Goal: Find contact information: Find contact information

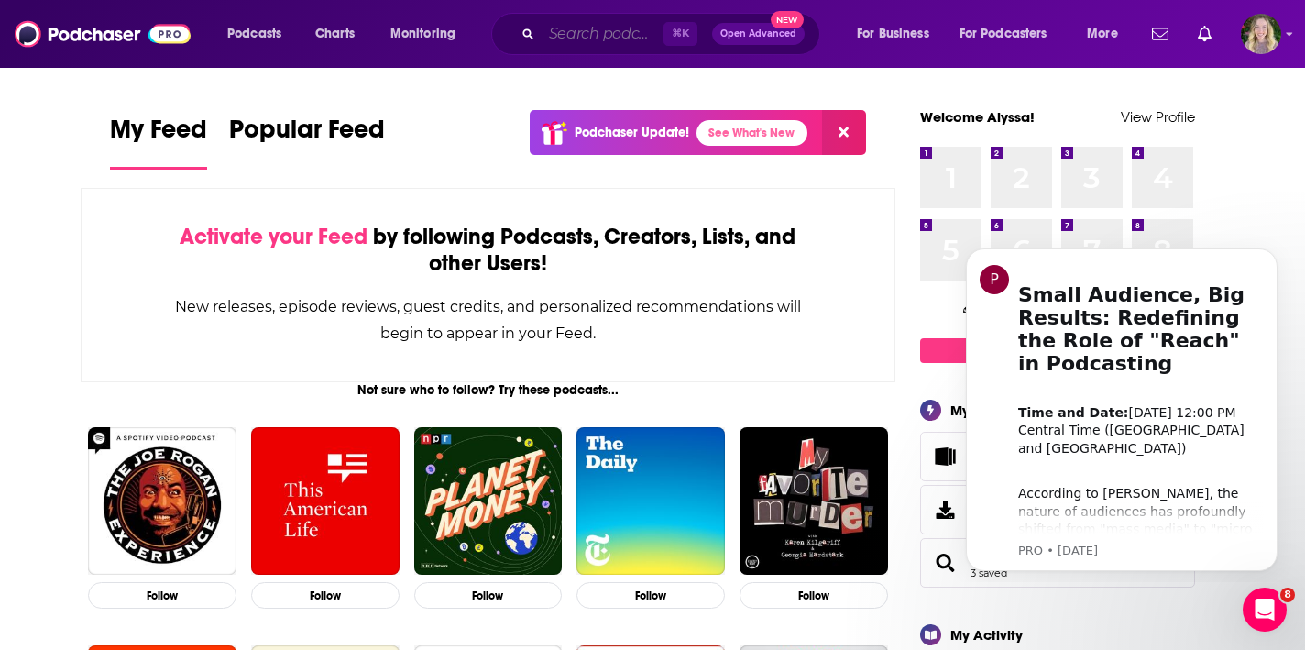
click at [563, 46] on input "Search podcasts, credits, & more..." at bounding box center [602, 33] width 122 height 29
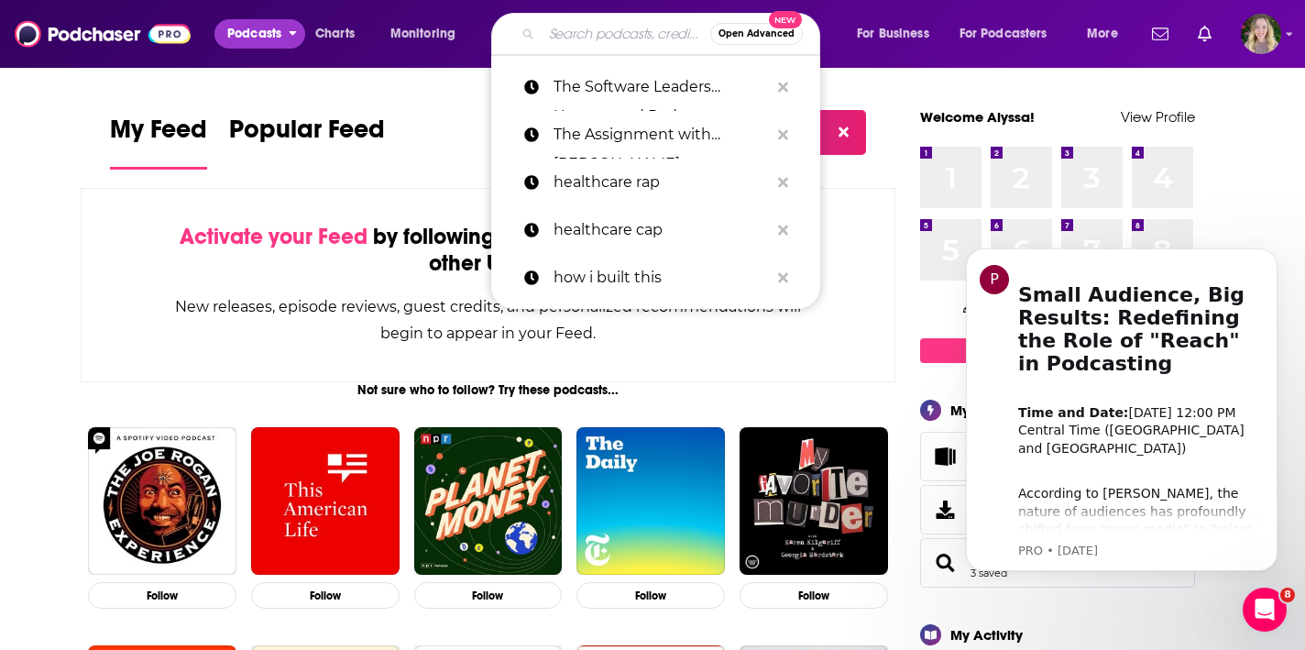
click at [283, 34] on button "Podcasts" at bounding box center [259, 33] width 91 height 29
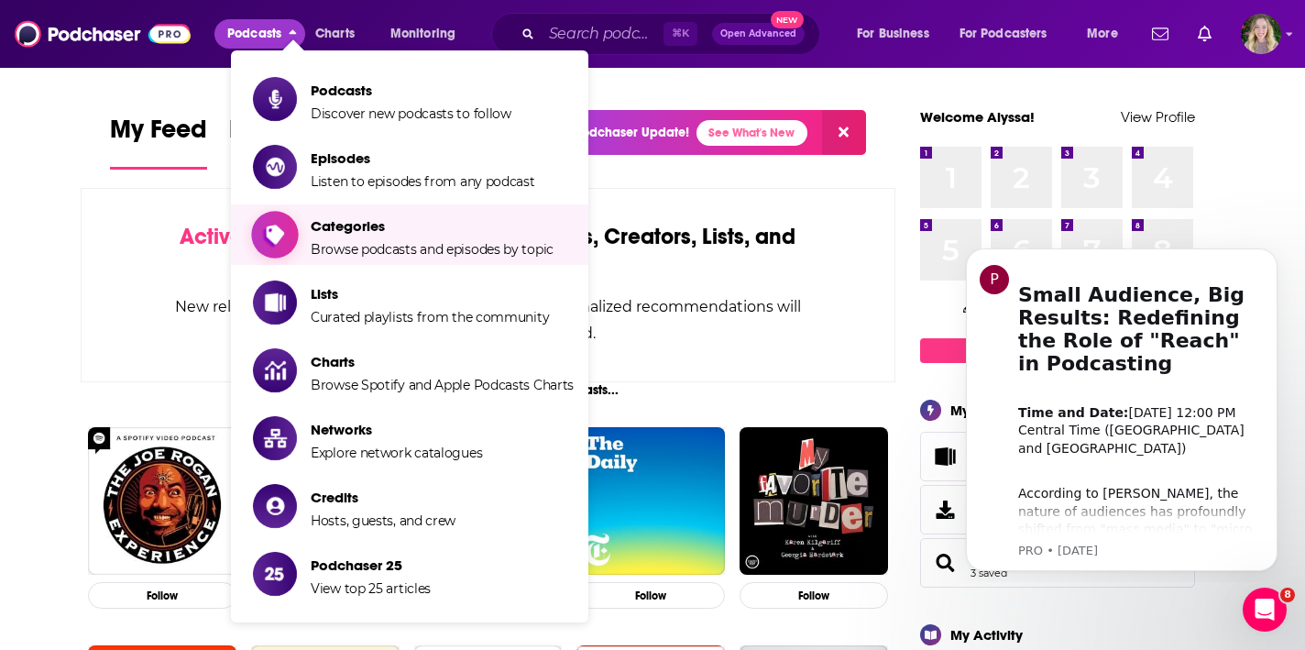
click at [423, 247] on span "Browse podcasts and episodes by topic" at bounding box center [432, 249] width 243 height 16
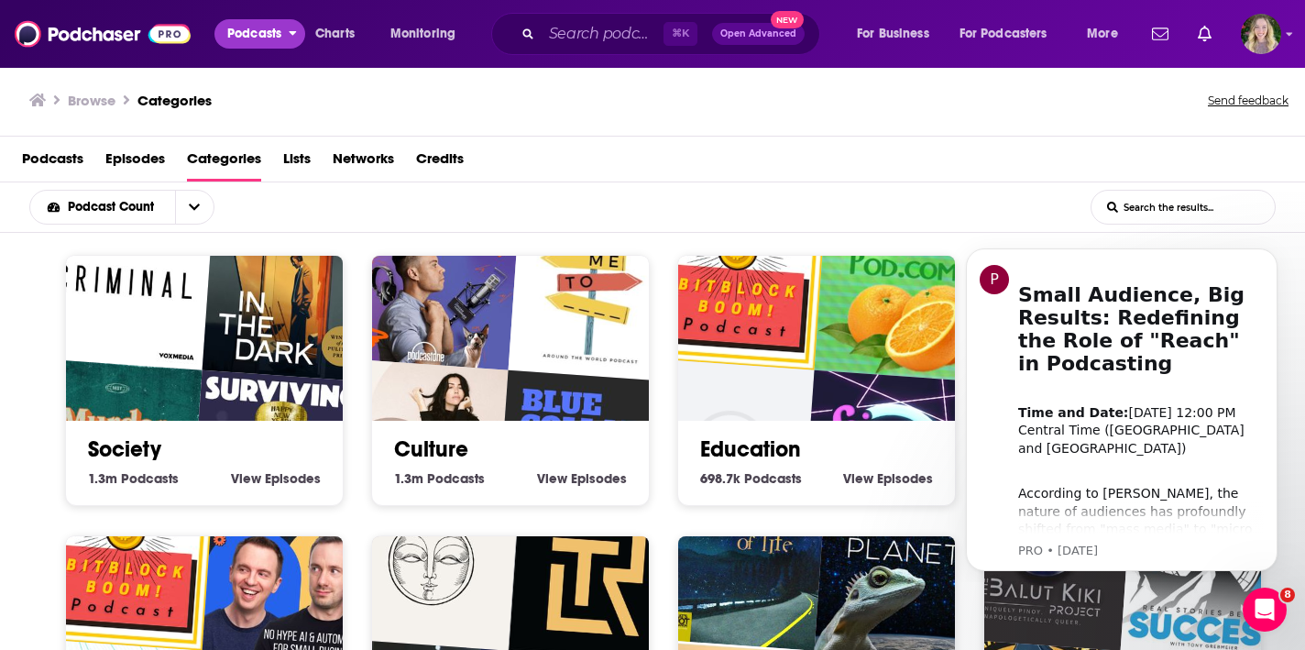
click at [279, 37] on span "Podcasts" at bounding box center [254, 34] width 54 height 26
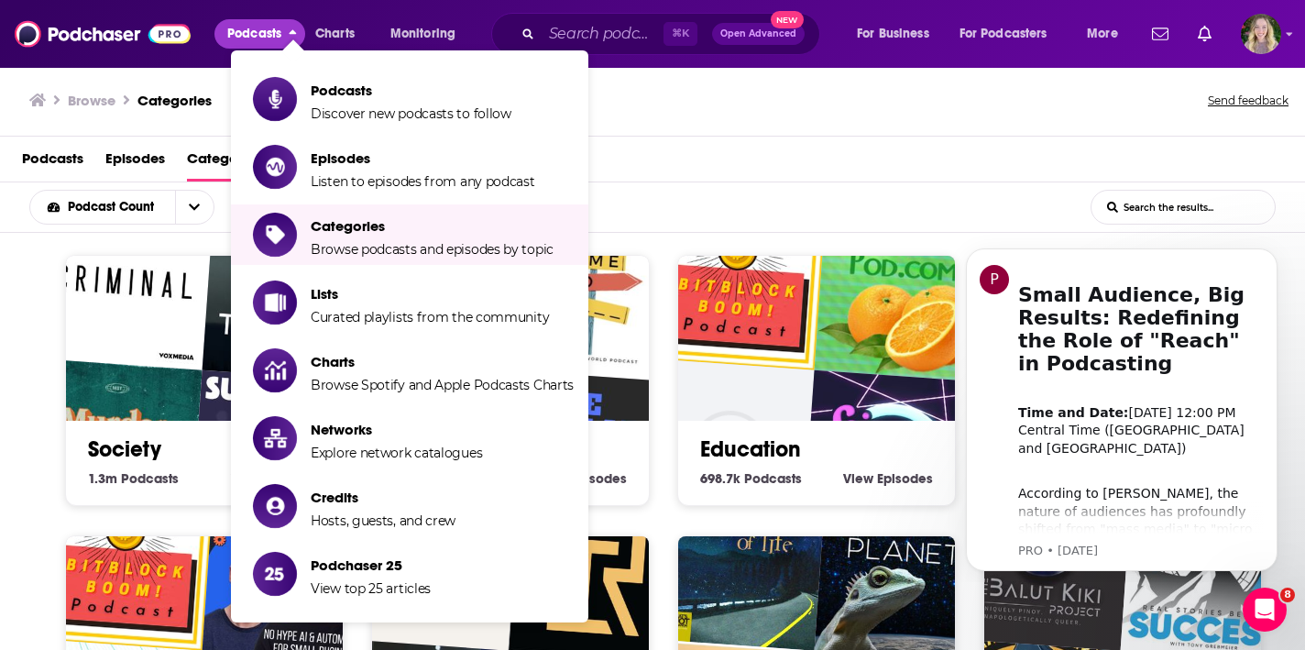
click at [228, 209] on div "Podcast Count" at bounding box center [135, 207] width 213 height 35
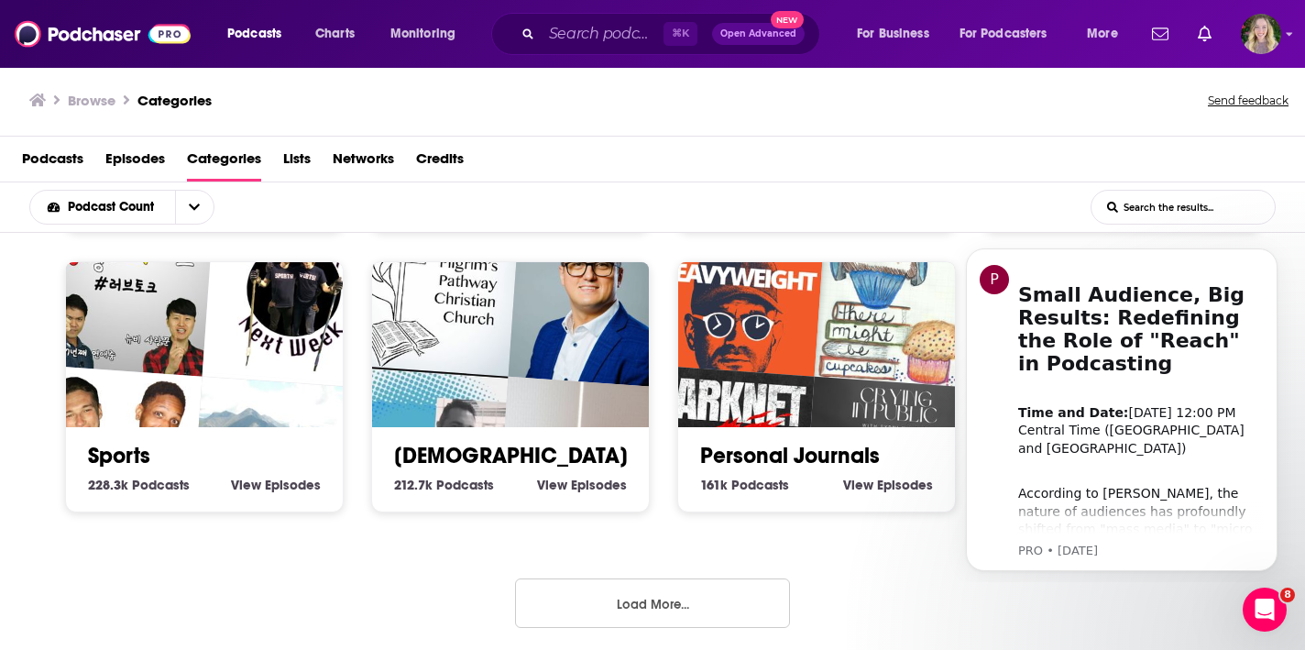
scroll to position [834, 0]
click at [716, 607] on button "Load More..." at bounding box center [652, 603] width 275 height 49
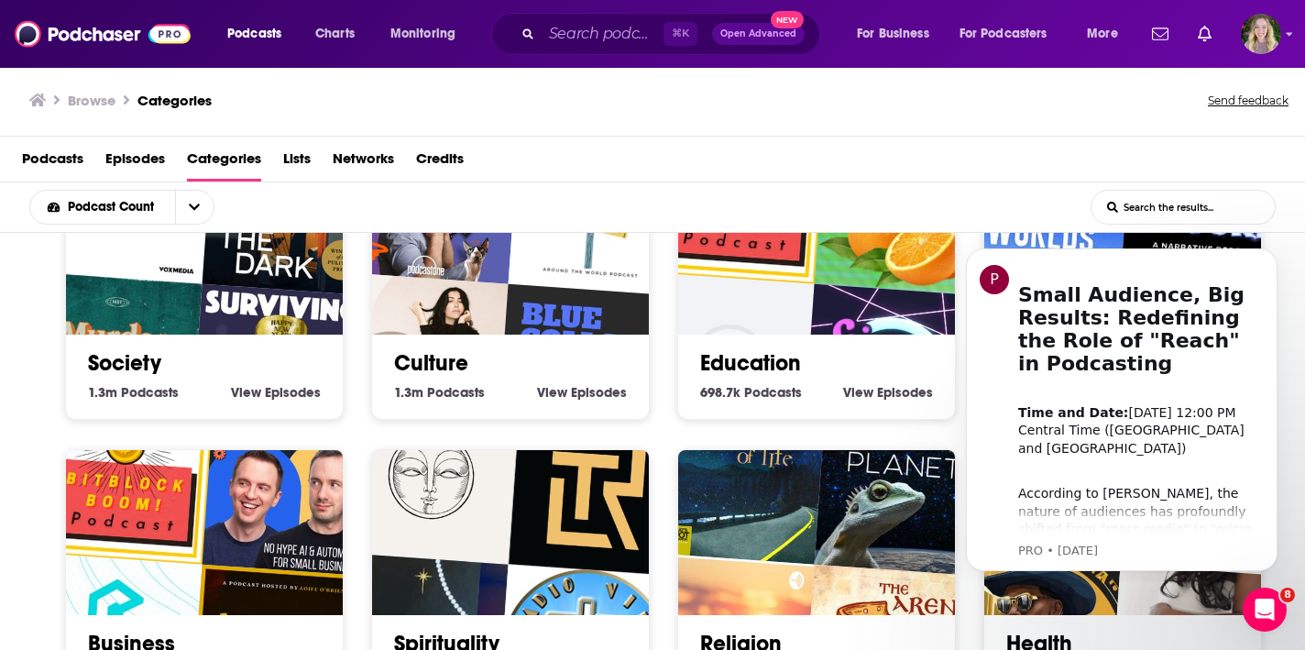
scroll to position [221, 0]
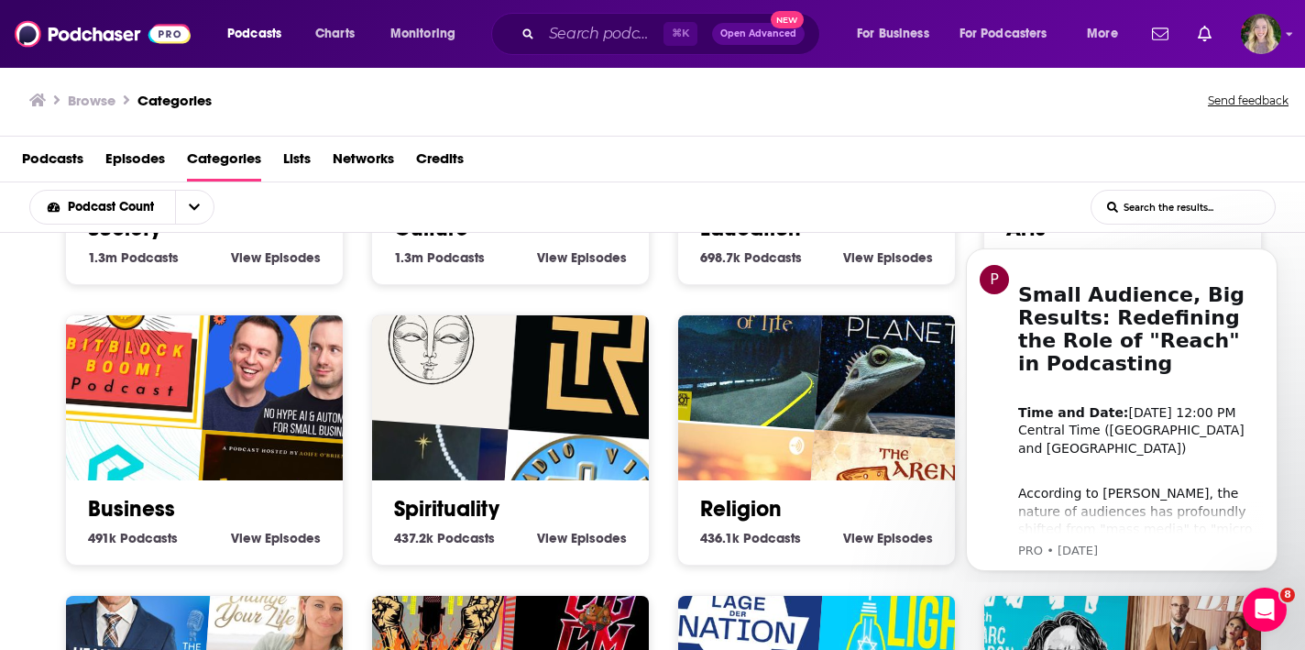
click at [281, 476] on img "Happier At Work®" at bounding box center [279, 518] width 177 height 177
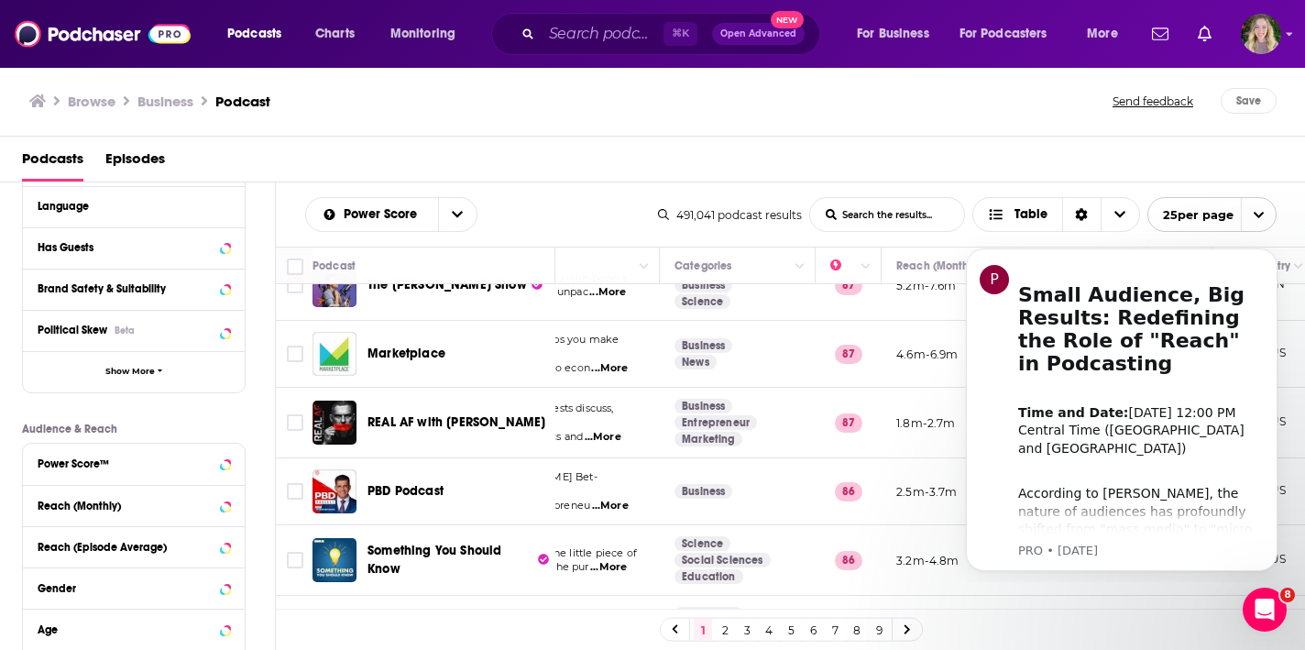
scroll to position [1424, 235]
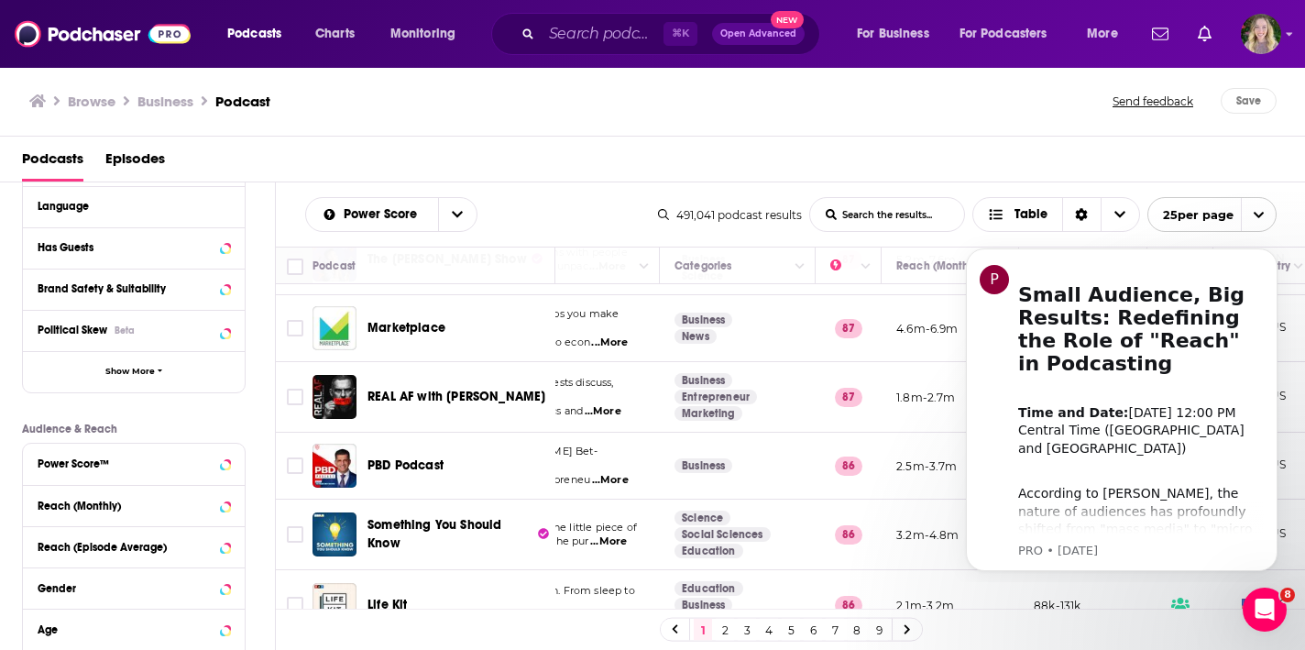
click at [724, 631] on link "2" at bounding box center [725, 629] width 18 height 22
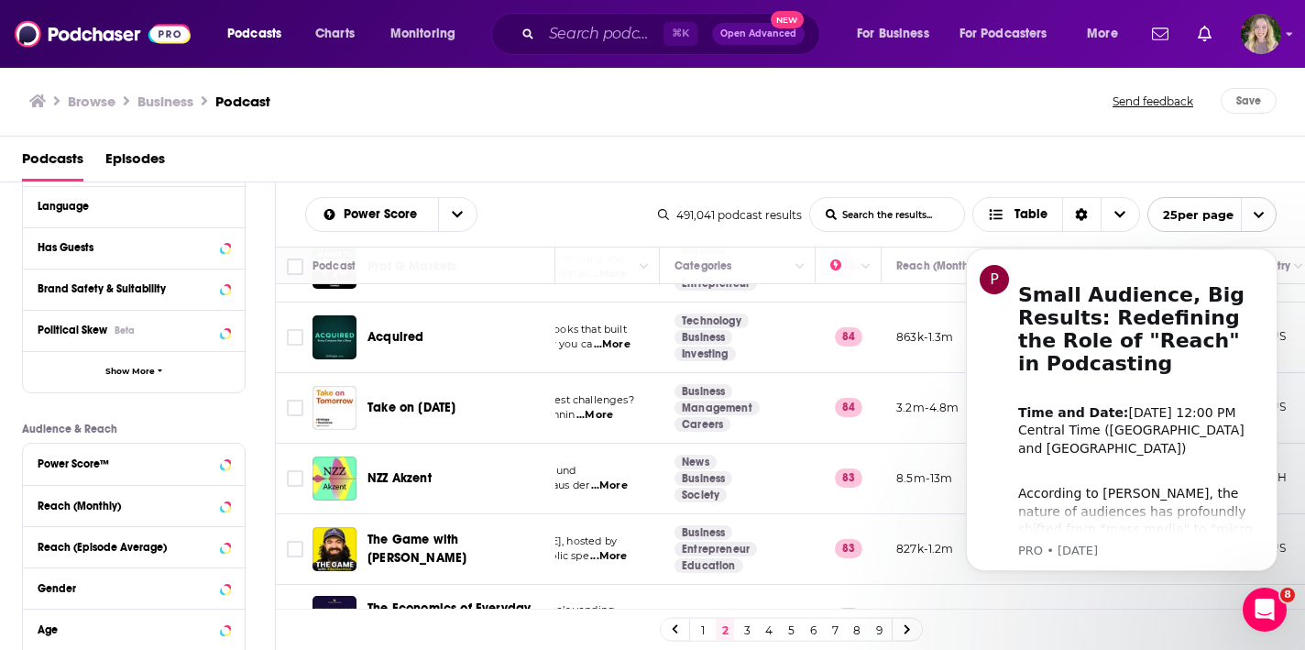
scroll to position [0, 235]
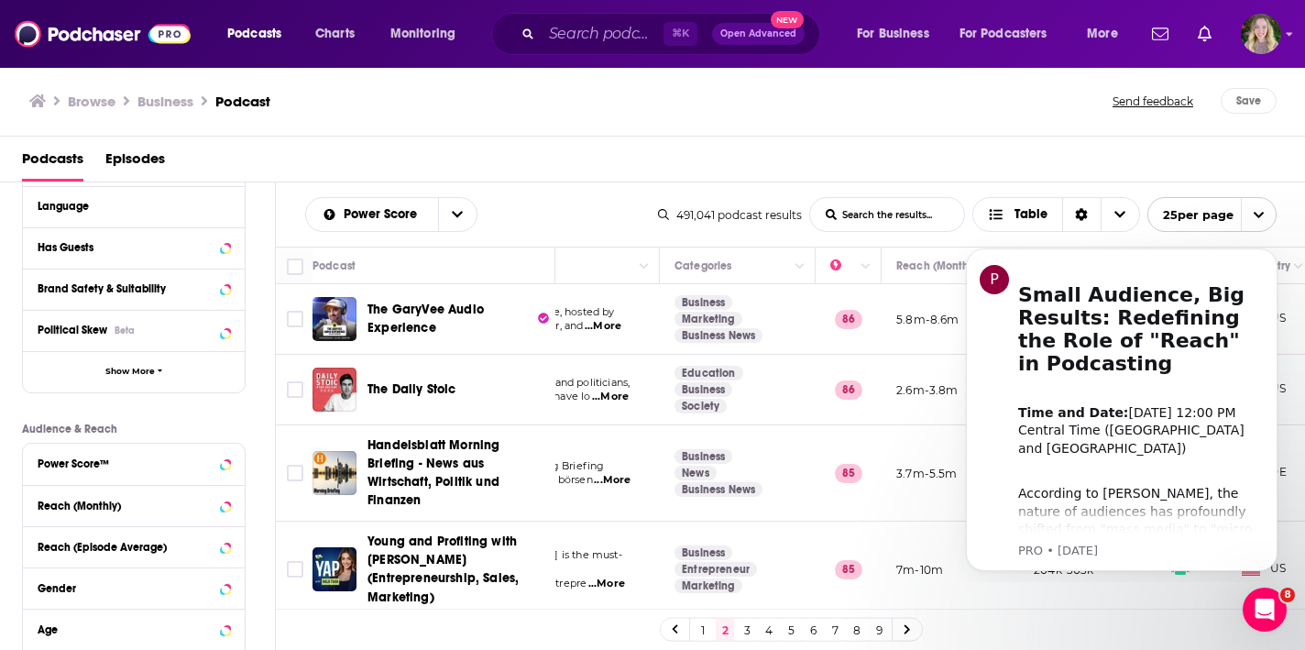
click at [411, 318] on span "The GaryVee Audio Experience" at bounding box center [450, 319] width 166 height 37
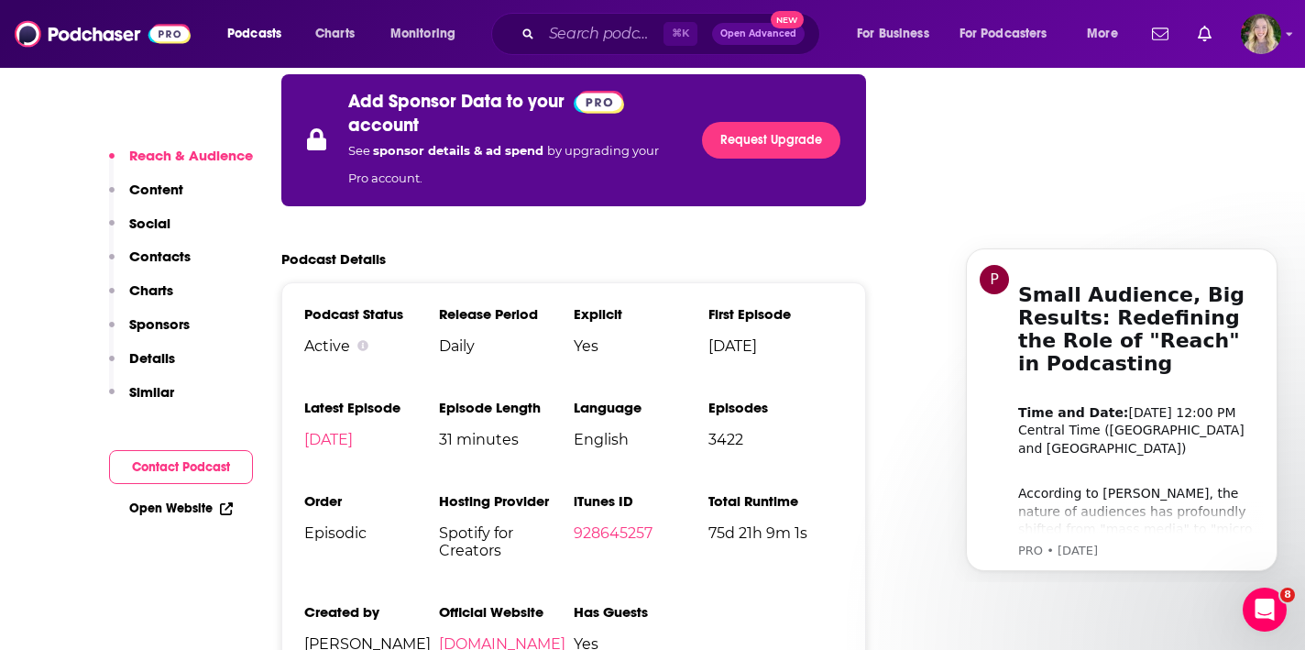
scroll to position [3409, 0]
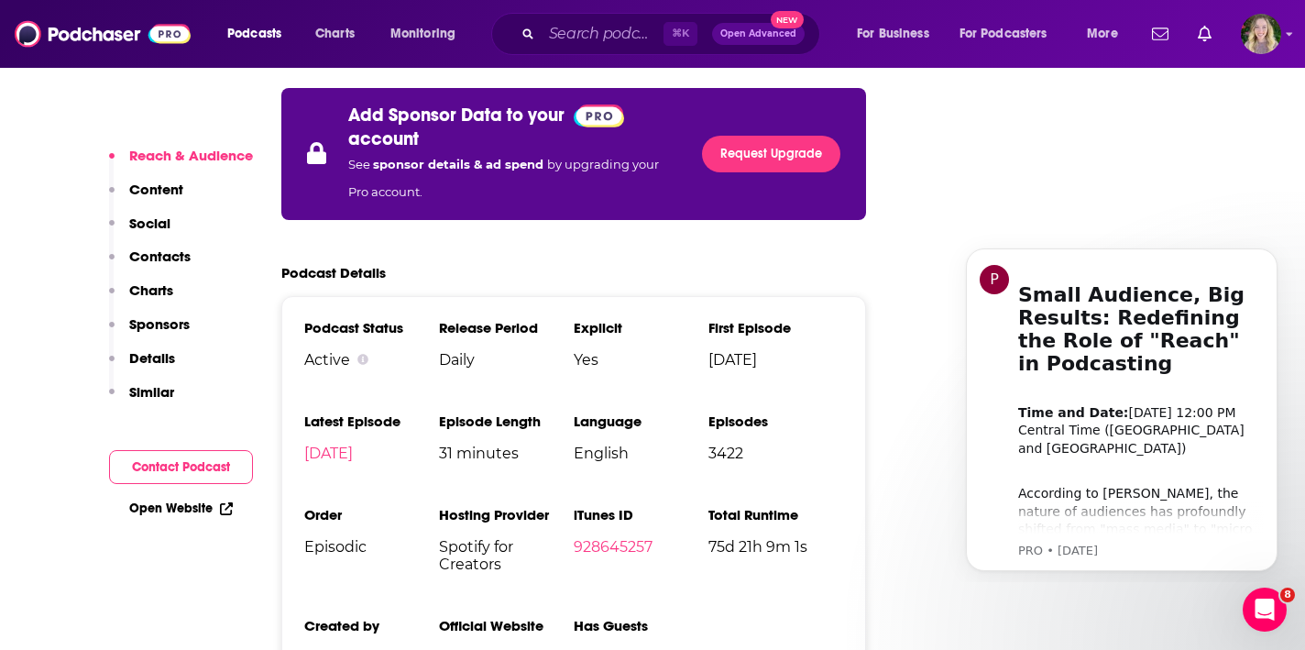
click at [601, 617] on h3 "Has Guests" at bounding box center [641, 625] width 135 height 17
drag, startPoint x: 601, startPoint y: 509, endPoint x: 625, endPoint y: 537, distance: 37.1
click at [625, 617] on li "Has Guests Yes" at bounding box center [641, 649] width 135 height 64
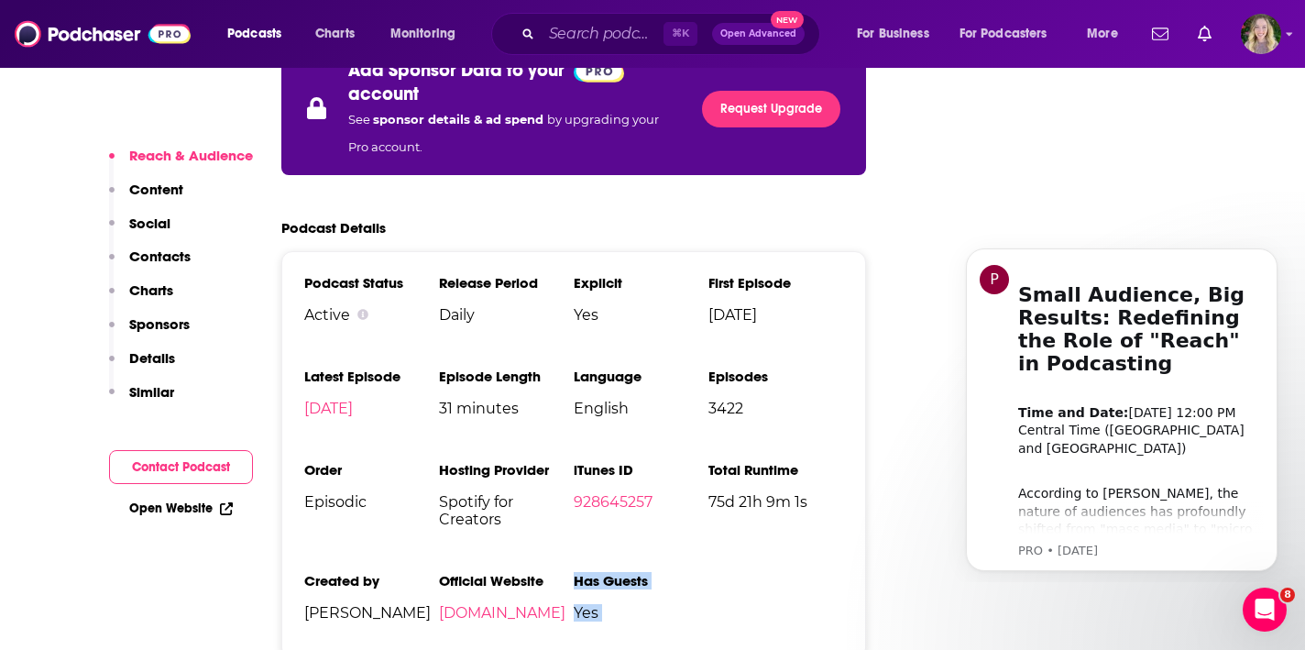
scroll to position [3461, 0]
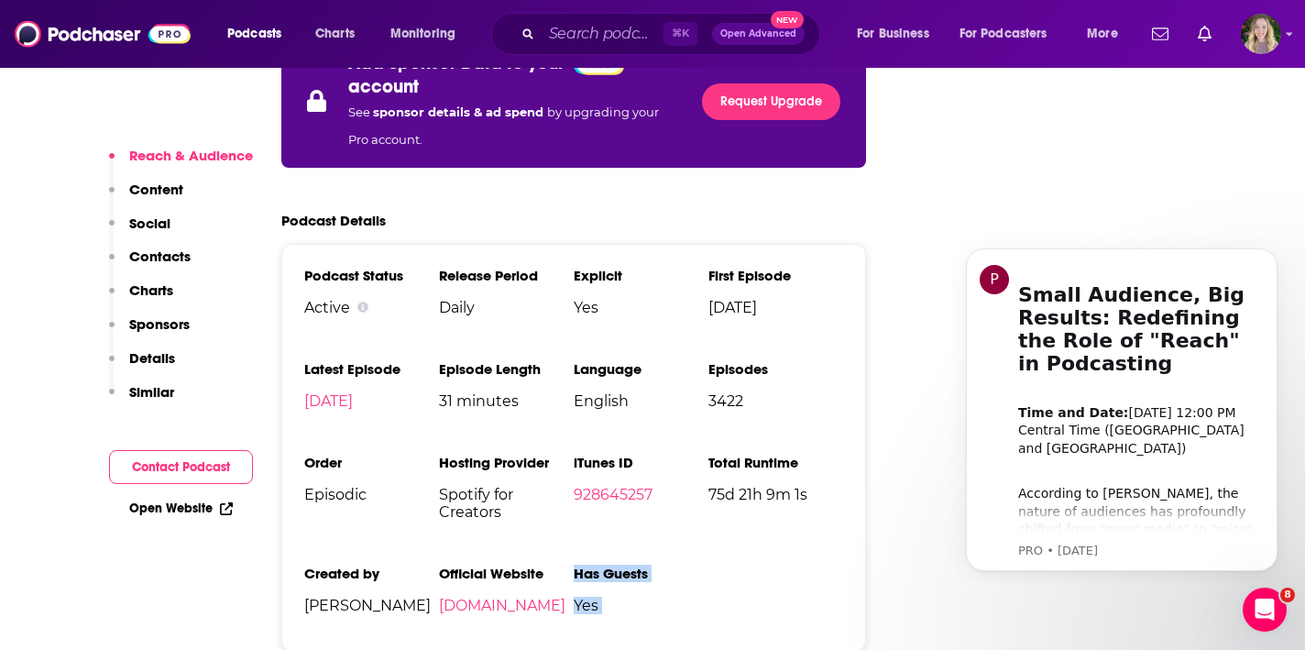
click at [624, 596] on span "Yes" at bounding box center [641, 604] width 135 height 17
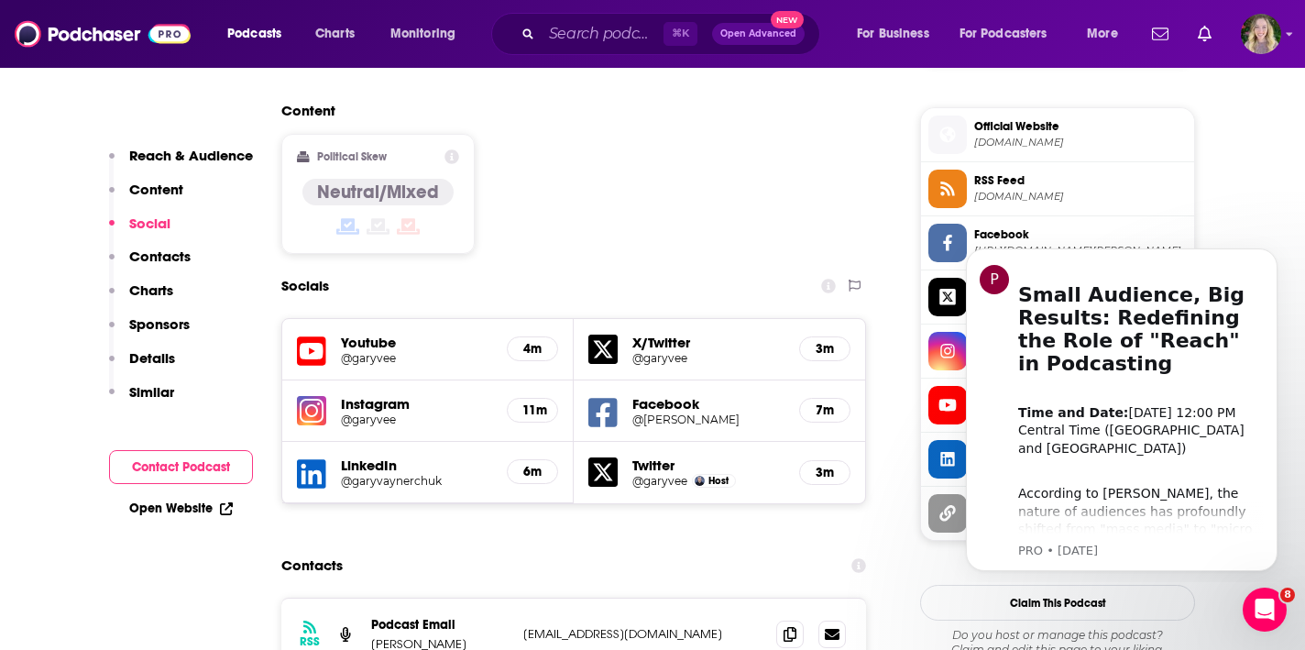
scroll to position [1460, 0]
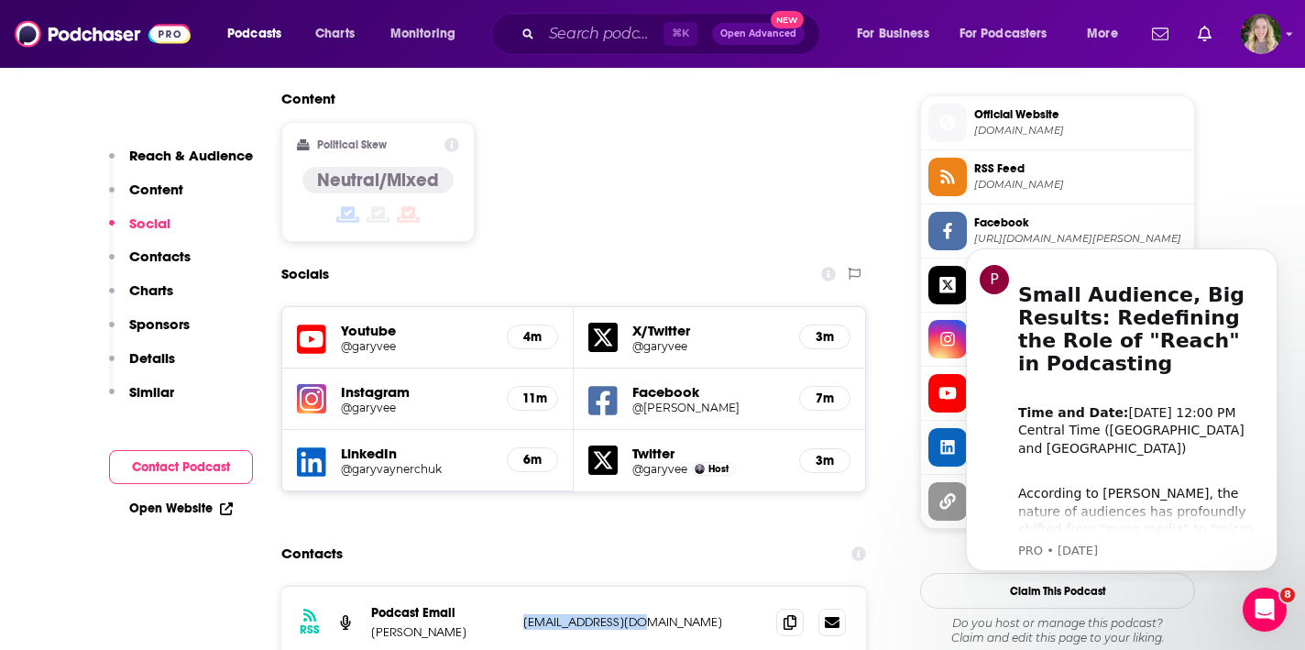
drag, startPoint x: 633, startPoint y: 497, endPoint x: 523, endPoint y: 494, distance: 110.0
click at [523, 614] on p "[EMAIL_ADDRESS][DOMAIN_NAME]" at bounding box center [642, 622] width 238 height 16
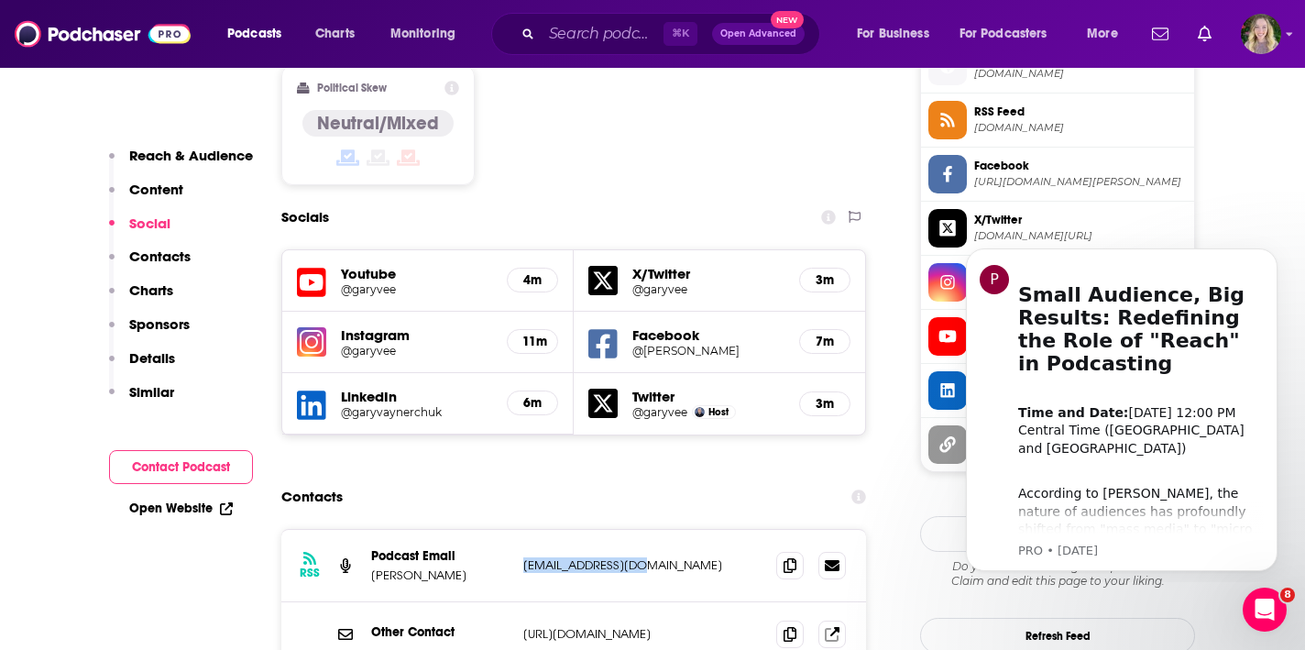
click at [615, 557] on p "[EMAIL_ADDRESS][DOMAIN_NAME]" at bounding box center [642, 565] width 238 height 16
drag, startPoint x: 615, startPoint y: 432, endPoint x: 519, endPoint y: 435, distance: 96.2
click at [518, 530] on div "RSS Podcast Email [PERSON_NAME] [EMAIL_ADDRESS][DOMAIN_NAME] [EMAIL_ADDRESS][DO…" at bounding box center [573, 566] width 585 height 72
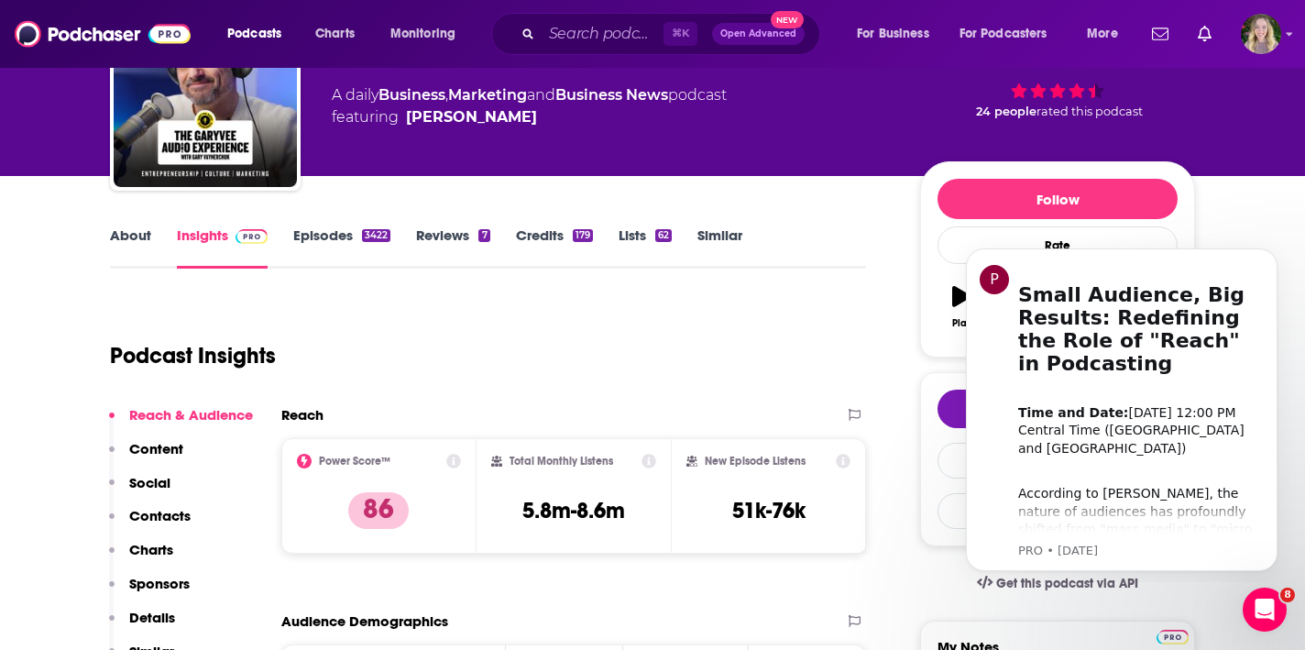
scroll to position [17, 0]
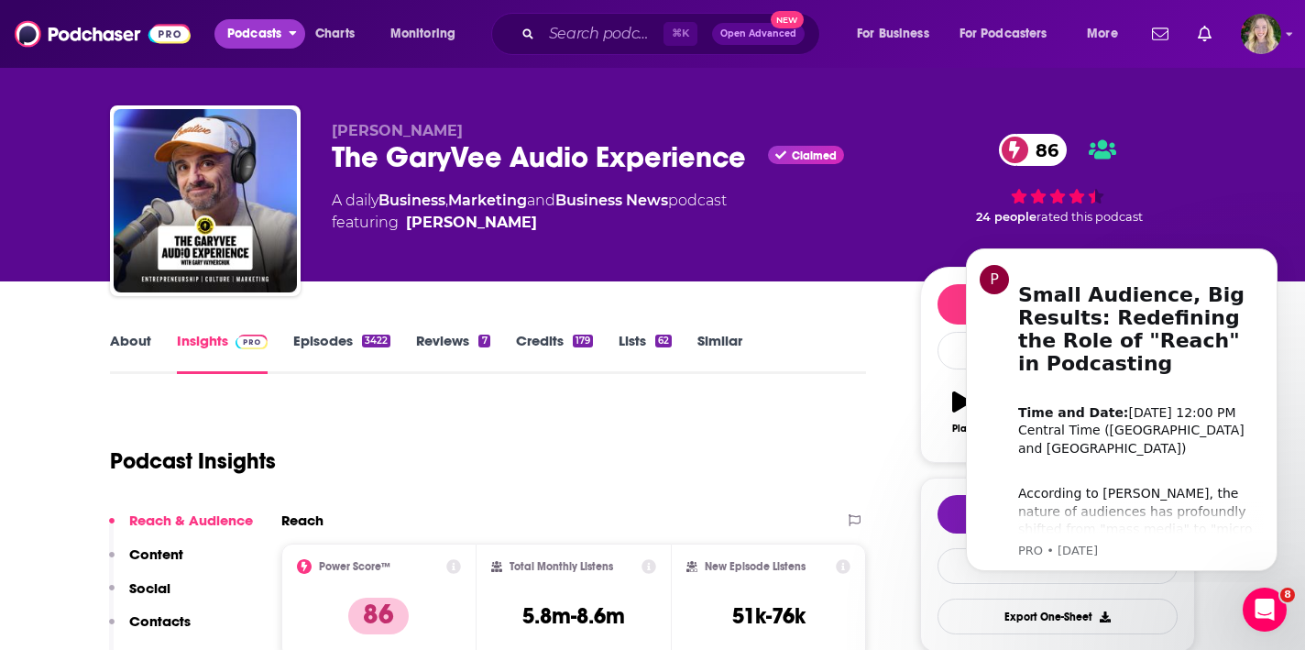
click at [275, 42] on span "Podcasts" at bounding box center [254, 34] width 54 height 26
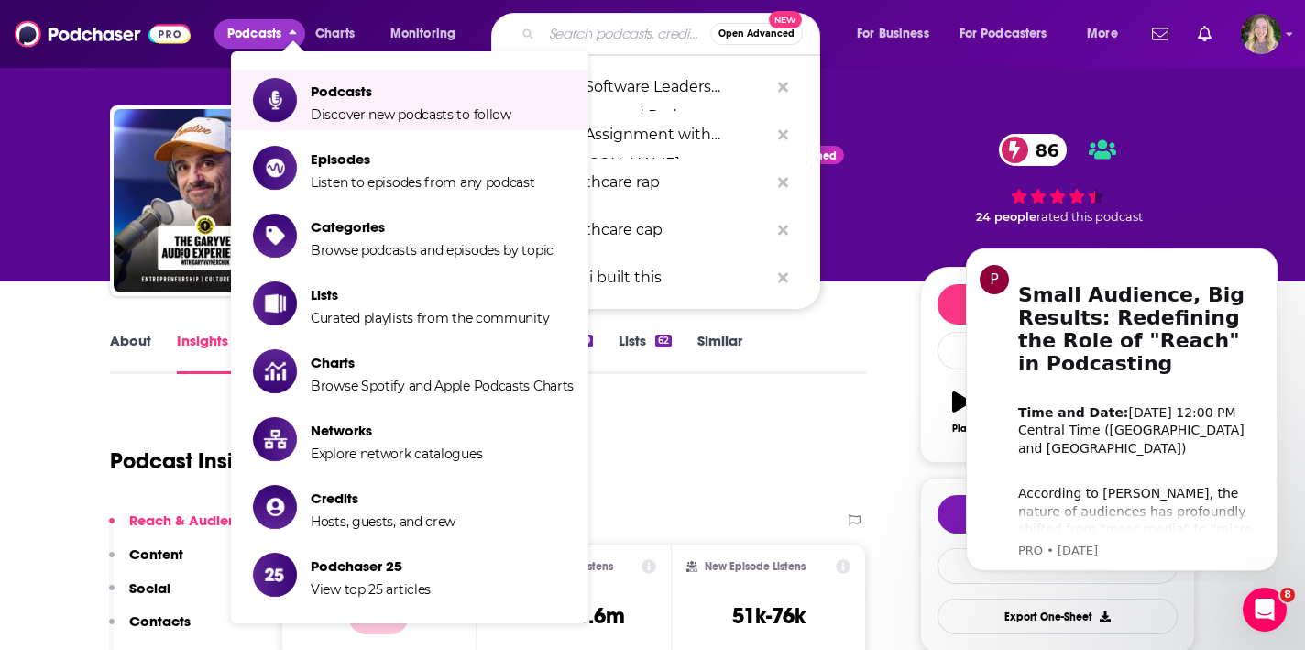
click at [605, 31] on input "Search podcasts, credits, & more..." at bounding box center [625, 33] width 169 height 29
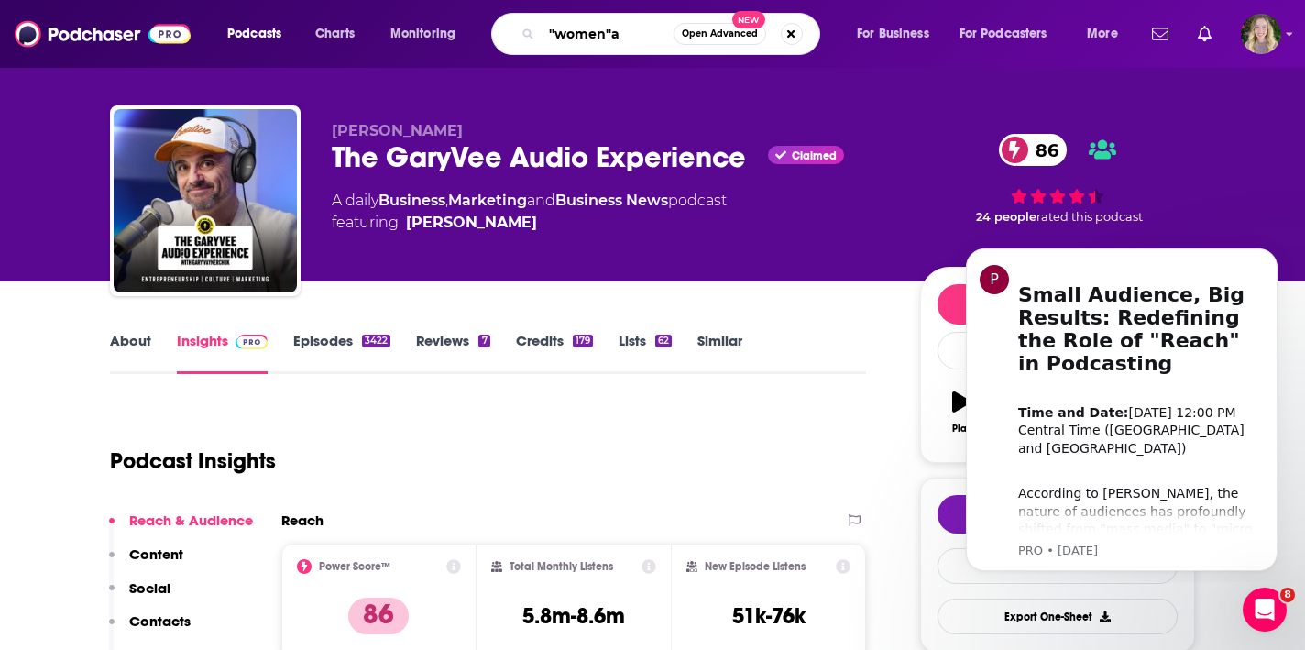
type input "'"
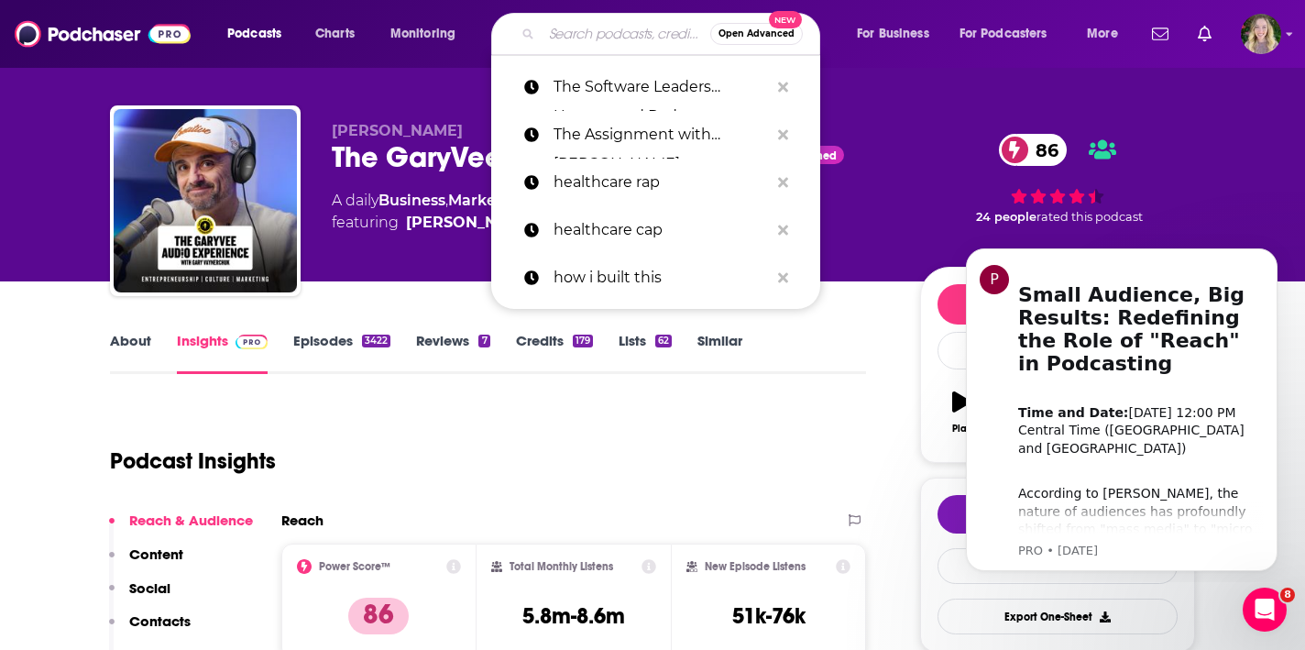
type input "'"
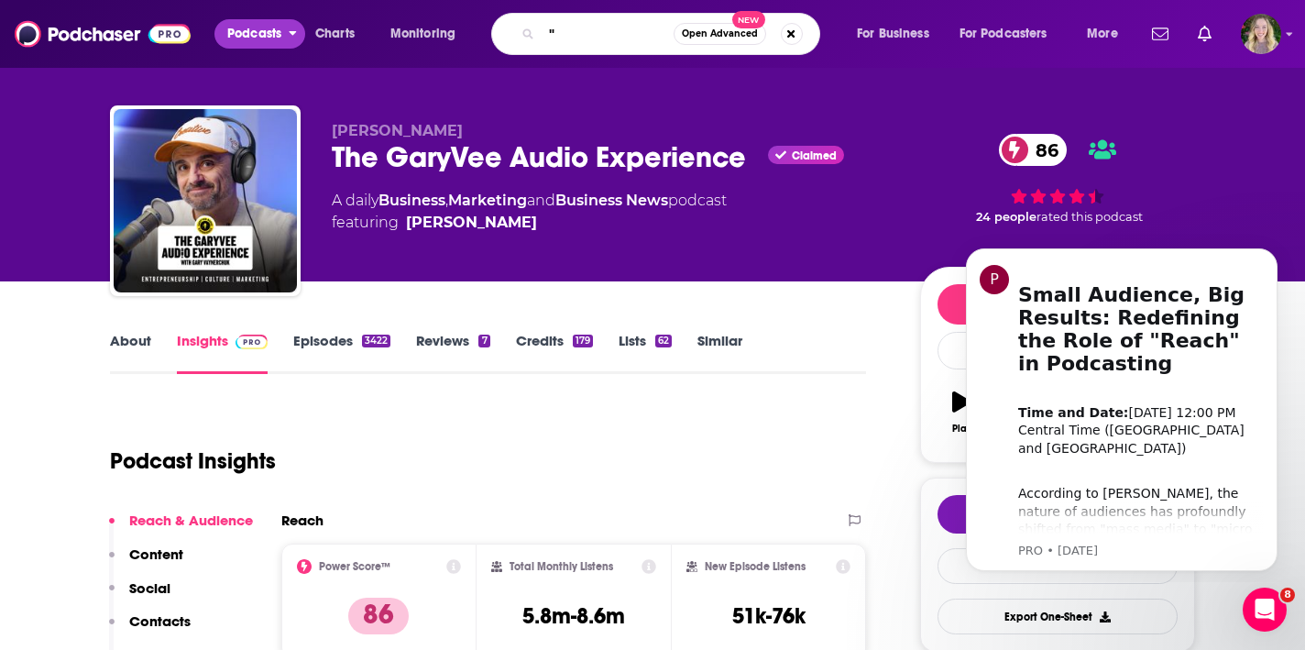
type input """
click at [290, 46] on button "Podcasts" at bounding box center [259, 33] width 91 height 29
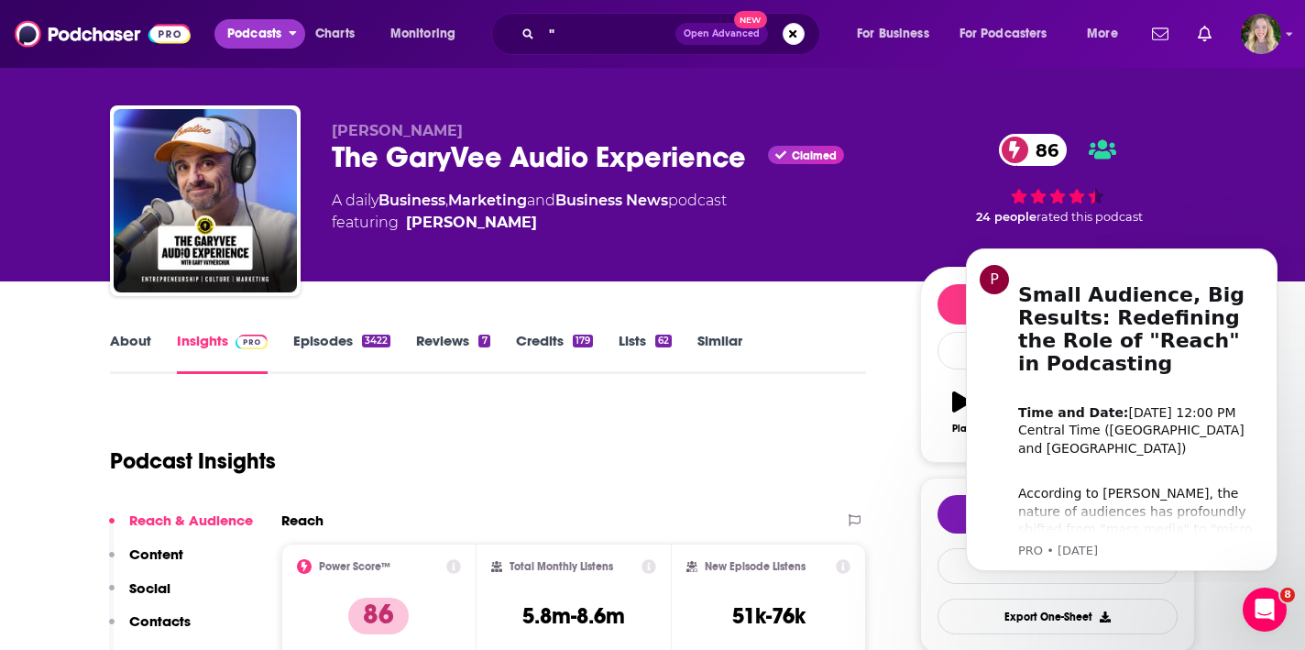
click at [267, 43] on span "Podcasts" at bounding box center [254, 34] width 54 height 26
